Goal: Information Seeking & Learning: Learn about a topic

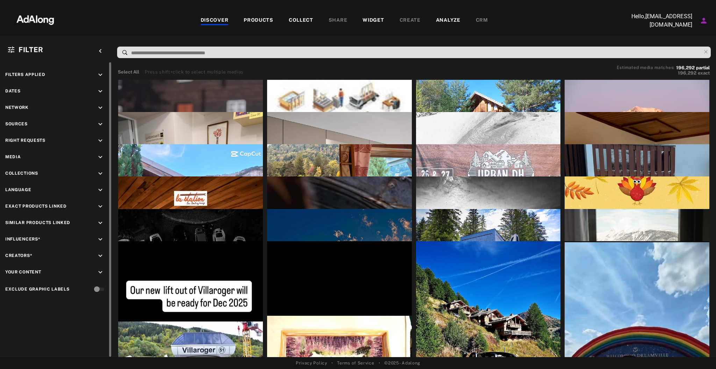
click at [95, 85] on div "Filters applied keyboard_arrow_down Dates keyboard_arrow_down Network keyboard_…" at bounding box center [56, 182] width 112 height 241
click at [100, 93] on icon "keyboard_arrow_down" at bounding box center [101, 91] width 8 height 8
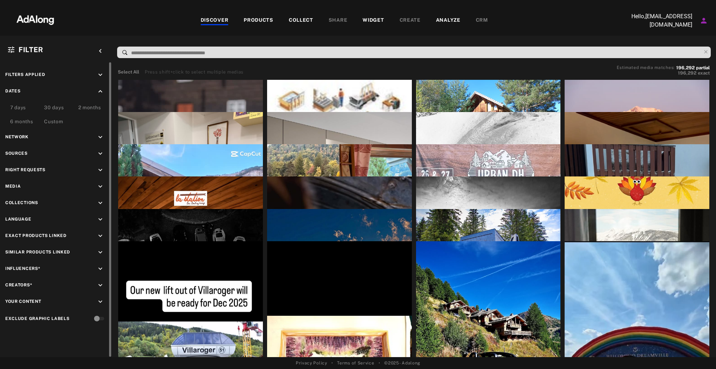
click at [45, 121] on div "Custom" at bounding box center [53, 122] width 19 height 8
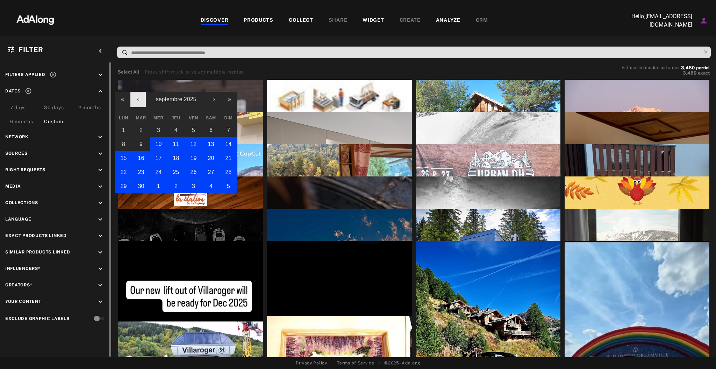
click at [140, 100] on button "‹" at bounding box center [137, 99] width 15 height 15
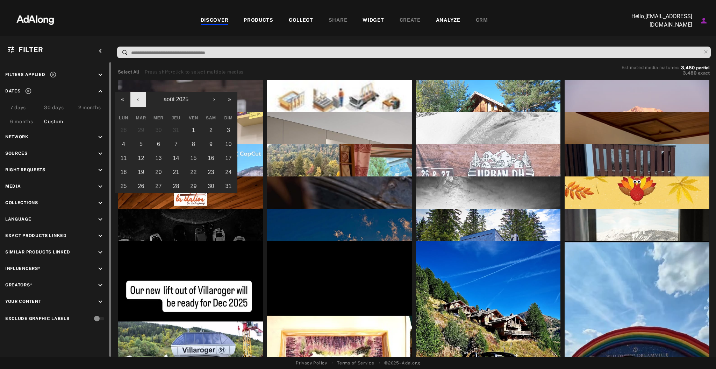
click at [140, 100] on button "‹" at bounding box center [137, 99] width 15 height 15
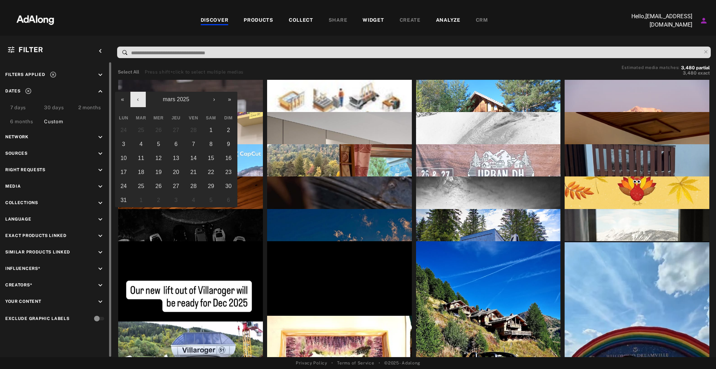
click at [140, 100] on button "‹" at bounding box center [137, 99] width 15 height 15
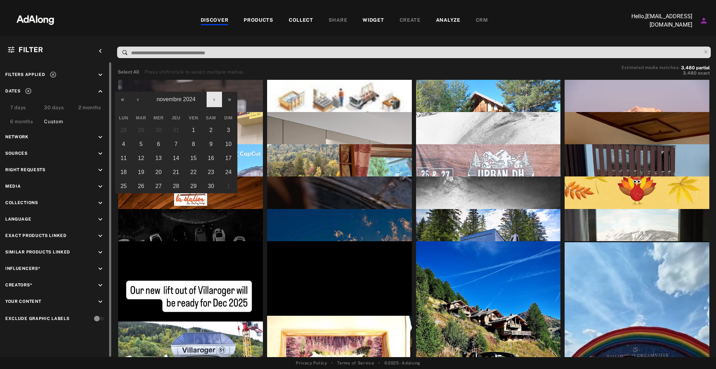
click at [215, 96] on button "›" at bounding box center [214, 99] width 15 height 15
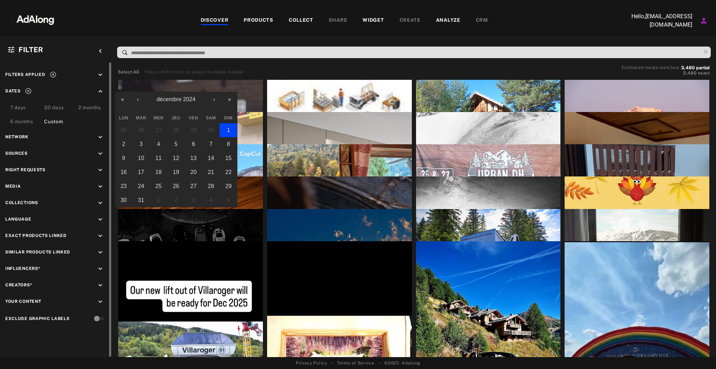
click at [223, 123] on button "1" at bounding box center [228, 130] width 17 height 14
click at [217, 99] on button "›" at bounding box center [214, 99] width 15 height 15
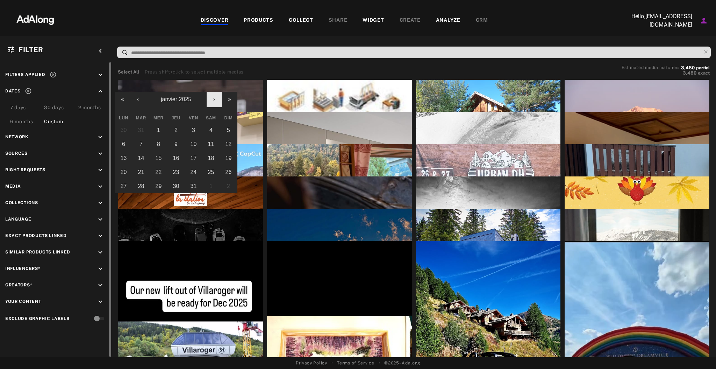
click at [217, 99] on button "›" at bounding box center [214, 99] width 15 height 15
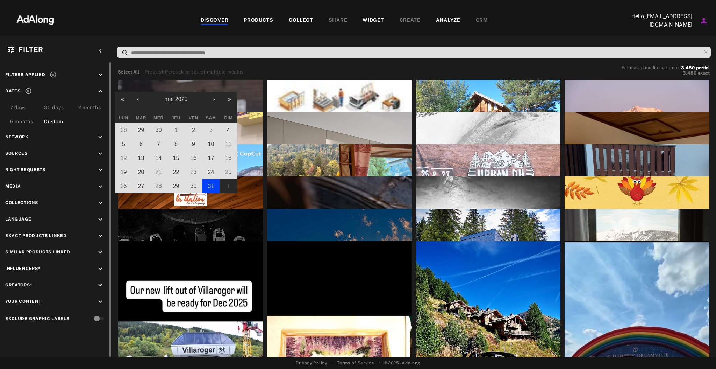
click at [214, 186] on button "31" at bounding box center [210, 186] width 17 height 14
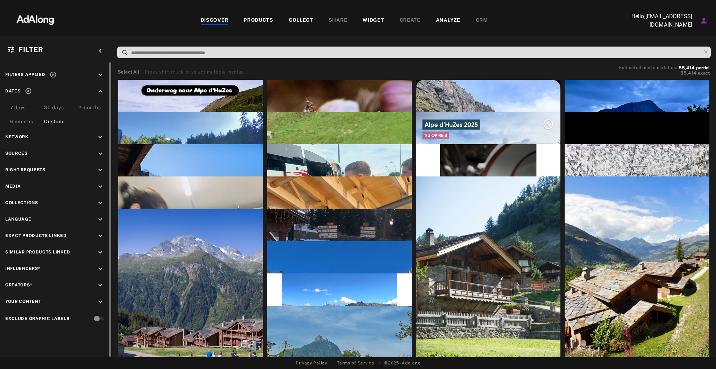
click at [102, 151] on icon "keyboard_arrow_down" at bounding box center [101, 154] width 8 height 8
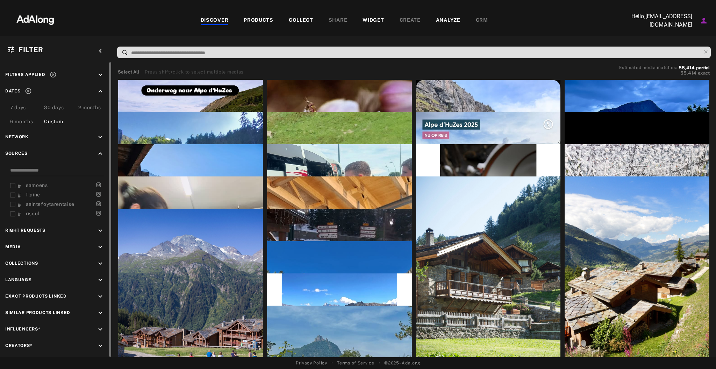
scroll to position [196, 0]
click at [44, 192] on span "defimmv" at bounding box center [36, 195] width 21 height 6
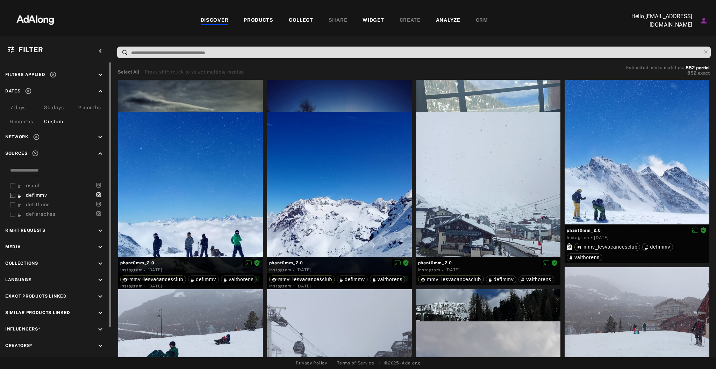
click at [99, 227] on icon "keyboard_arrow_down" at bounding box center [101, 231] width 8 height 8
click at [19, 243] on div "Agreed" at bounding box center [62, 246] width 89 height 7
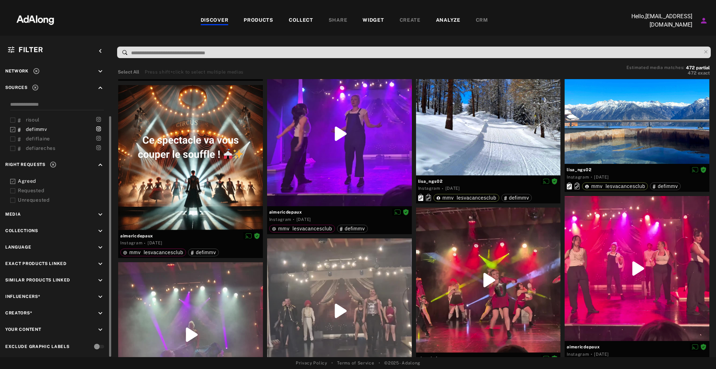
scroll to position [56, 0]
click at [101, 85] on icon "keyboard_arrow_up" at bounding box center [101, 88] width 8 height 8
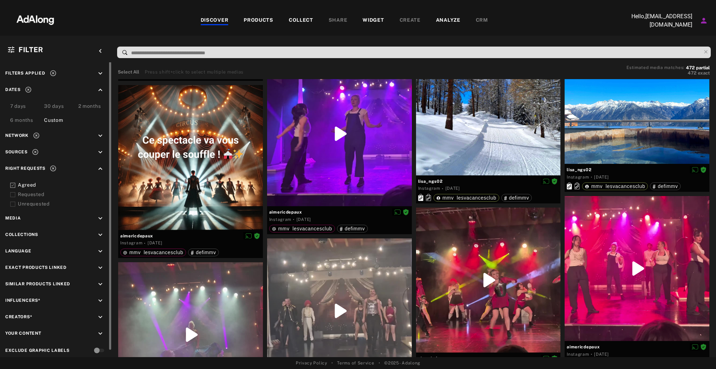
scroll to position [0, 0]
click at [60, 121] on div "Custom" at bounding box center [53, 122] width 19 height 8
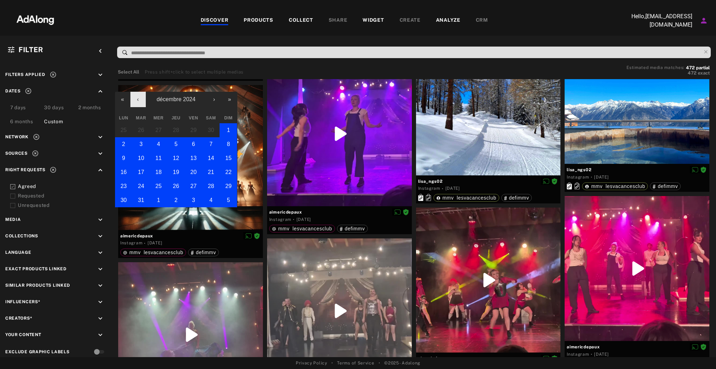
click at [141, 101] on button "‹" at bounding box center [137, 99] width 15 height 15
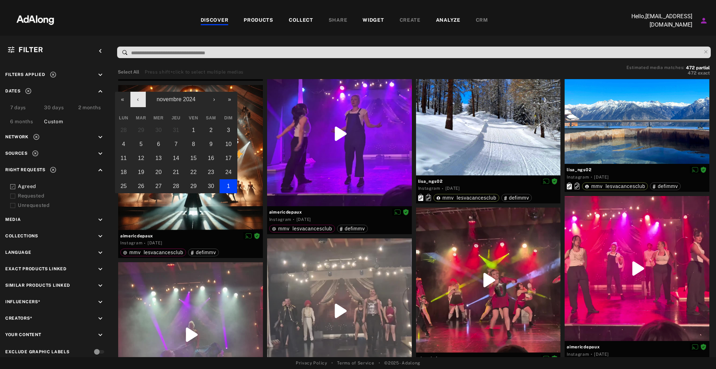
click at [141, 101] on button "‹" at bounding box center [137, 99] width 15 height 15
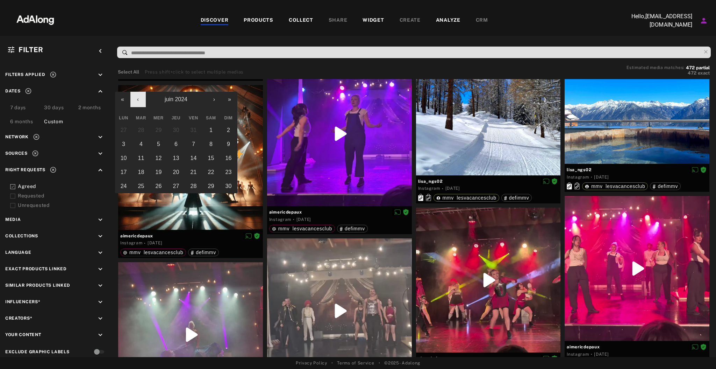
click at [141, 101] on button "‹" at bounding box center [137, 99] width 15 height 15
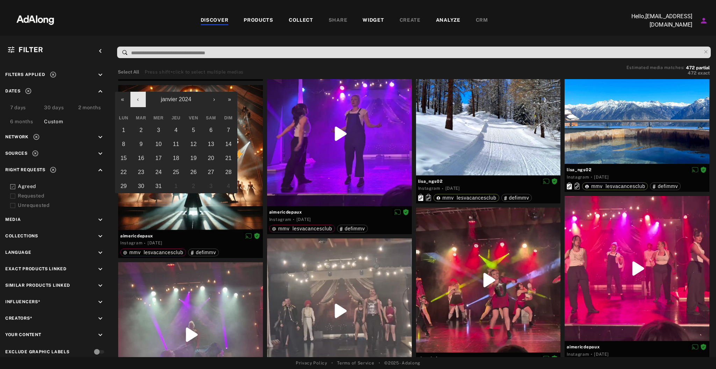
click at [141, 101] on button "‹" at bounding box center [137, 99] width 15 height 15
click at [192, 132] on abbr "1" at bounding box center [193, 130] width 3 height 6
click at [215, 100] on button "›" at bounding box center [214, 99] width 15 height 15
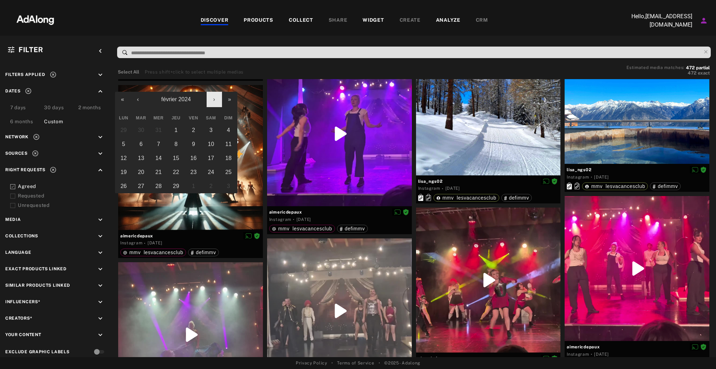
click at [215, 100] on button "›" at bounding box center [214, 99] width 15 height 15
click at [138, 103] on button "‹" at bounding box center [137, 99] width 15 height 15
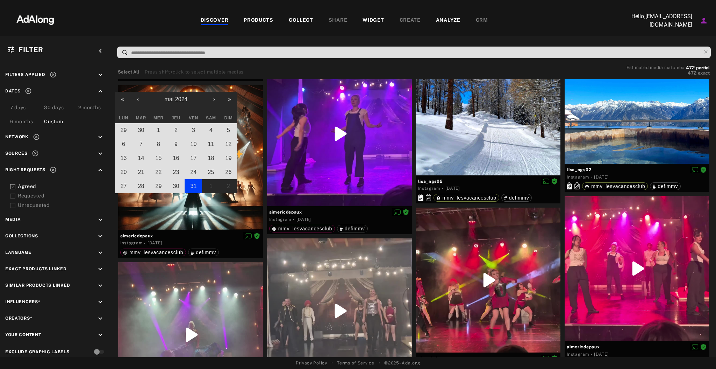
click at [198, 186] on button "31" at bounding box center [193, 186] width 17 height 14
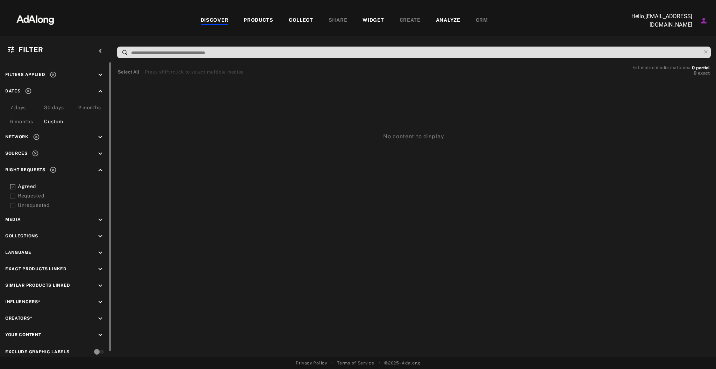
click at [102, 151] on icon "keyboard_arrow_down" at bounding box center [101, 154] width 8 height 8
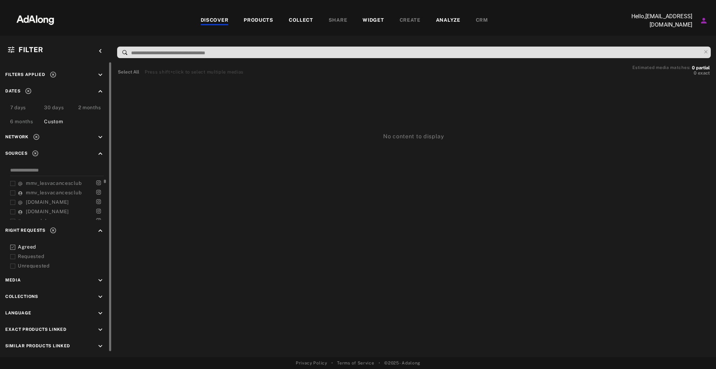
click at [55, 182] on span "mmv_lesvacancesclub" at bounding box center [54, 183] width 56 height 6
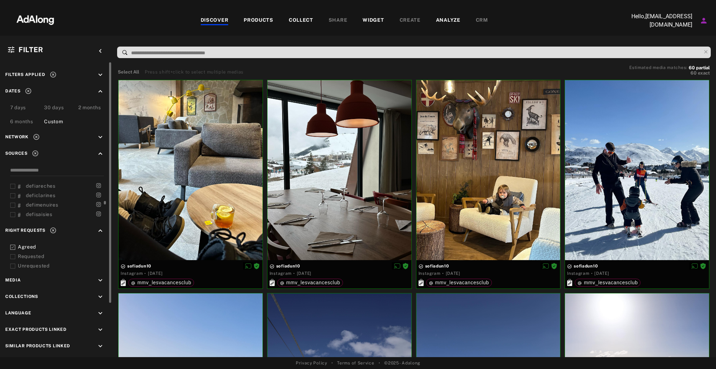
scroll to position [196, 0]
click at [42, 193] on span "defimmv" at bounding box center [36, 195] width 21 height 6
click at [55, 121] on div "Custom" at bounding box center [53, 122] width 19 height 8
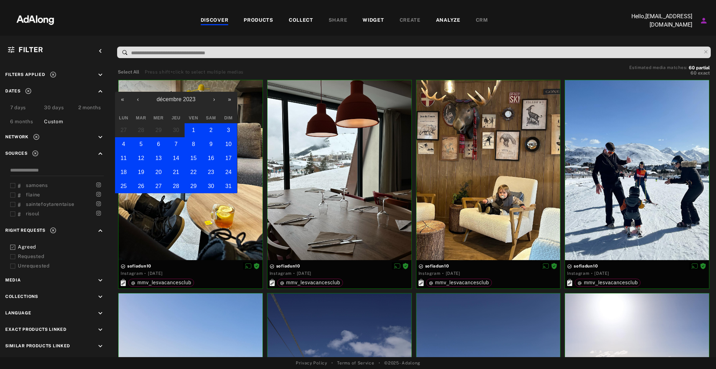
click at [532, 6] on div at bounding box center [358, 6] width 716 height 12
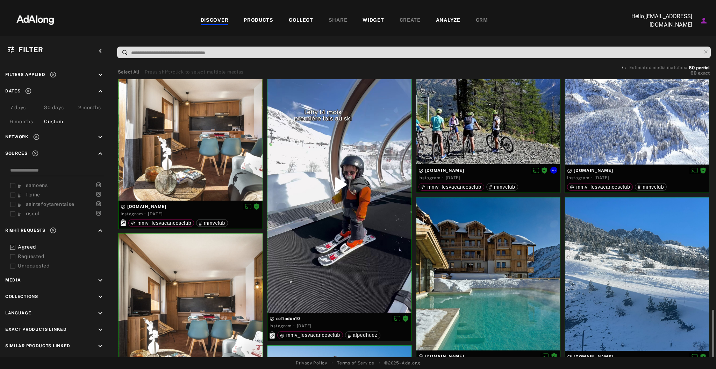
scroll to position [886, 0]
